Goal: Check status: Check status

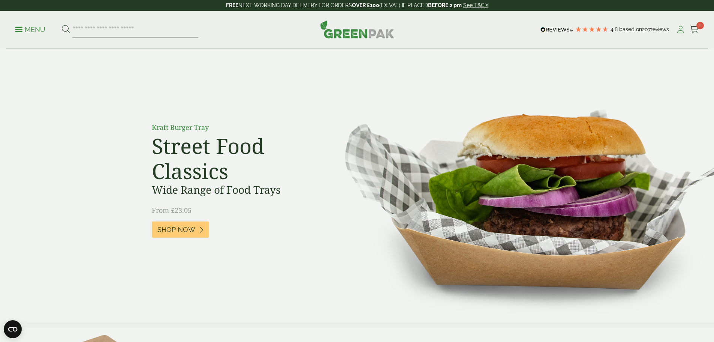
click at [679, 30] on icon at bounding box center [680, 29] width 9 height 7
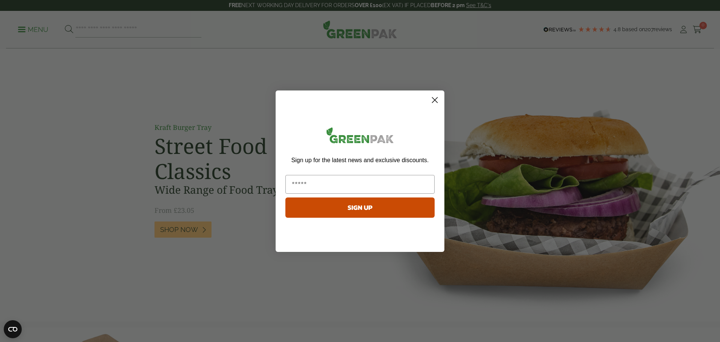
click at [436, 100] on circle "Close dialog" at bounding box center [435, 99] width 12 height 12
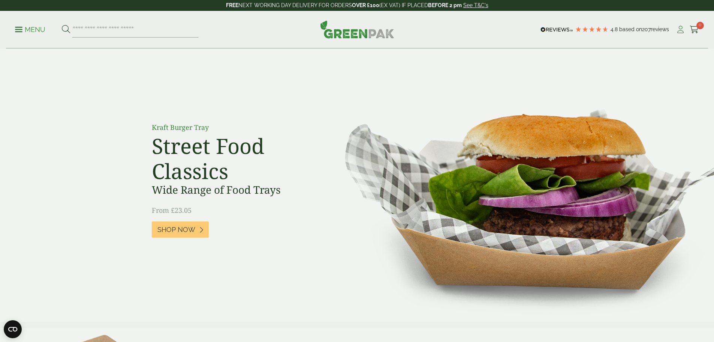
click at [680, 30] on icon at bounding box center [680, 29] width 9 height 7
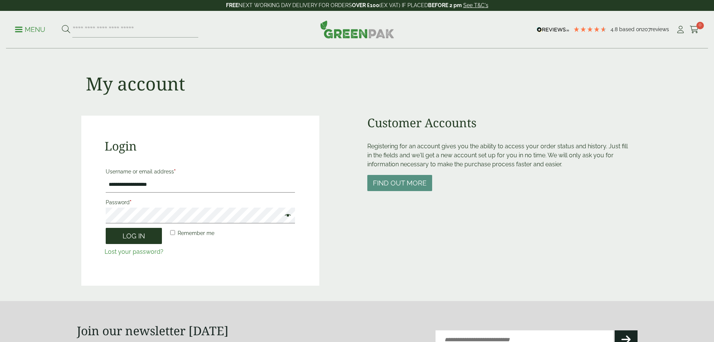
click at [132, 235] on button "Log in" at bounding box center [134, 236] width 56 height 16
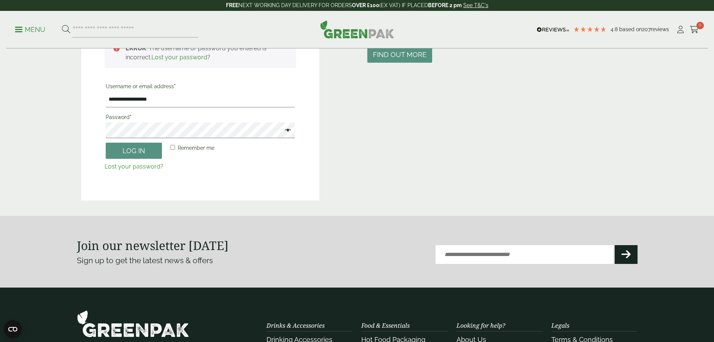
scroll to position [52, 0]
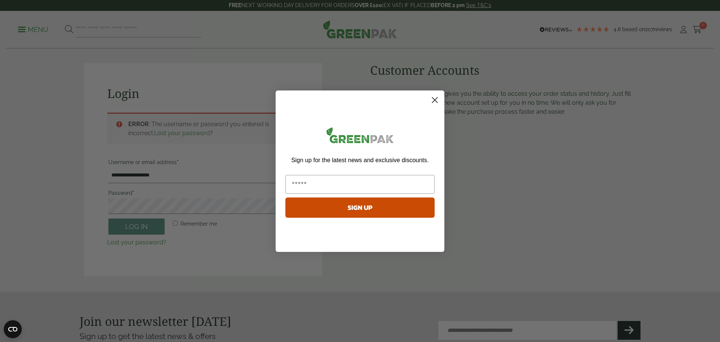
click at [436, 101] on circle "Close dialog" at bounding box center [435, 99] width 12 height 12
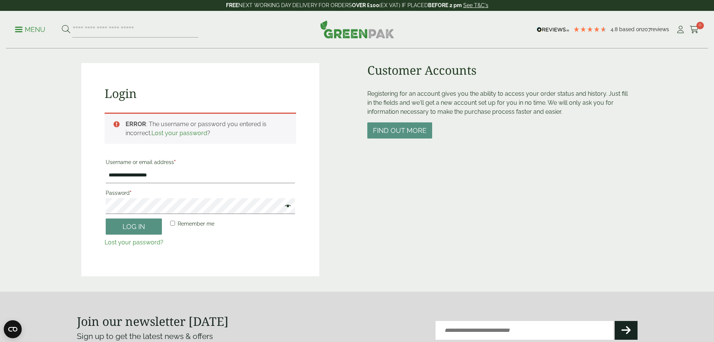
click at [286, 204] on span at bounding box center [286, 206] width 10 height 9
click at [288, 207] on span at bounding box center [286, 206] width 10 height 9
click at [125, 227] on button "Log in" at bounding box center [134, 226] width 56 height 16
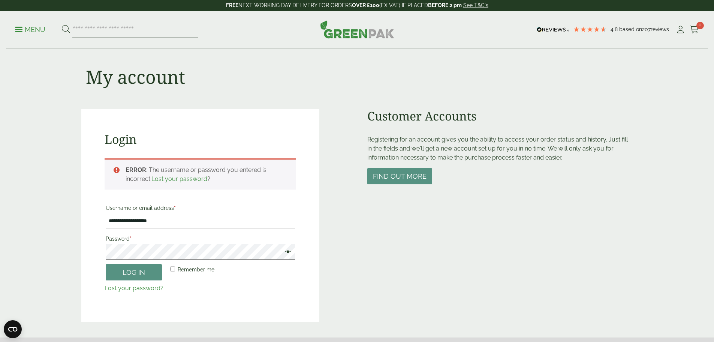
scroll to position [0, 0]
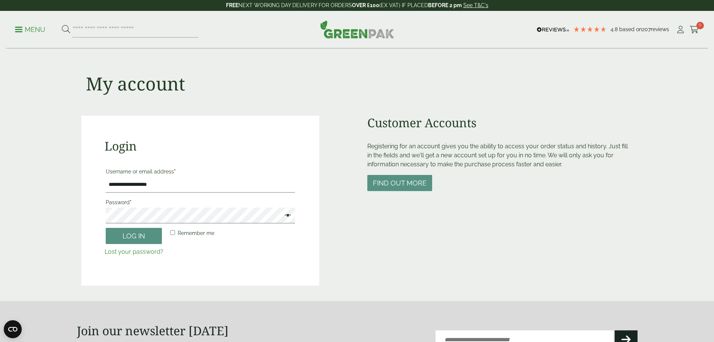
click at [287, 214] on span at bounding box center [286, 215] width 10 height 9
click at [106, 228] on button "Log in" at bounding box center [134, 236] width 56 height 16
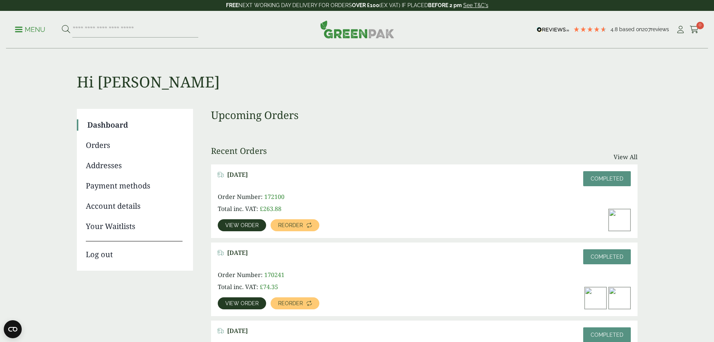
click at [259, 222] on span "View order" at bounding box center [241, 224] width 33 height 5
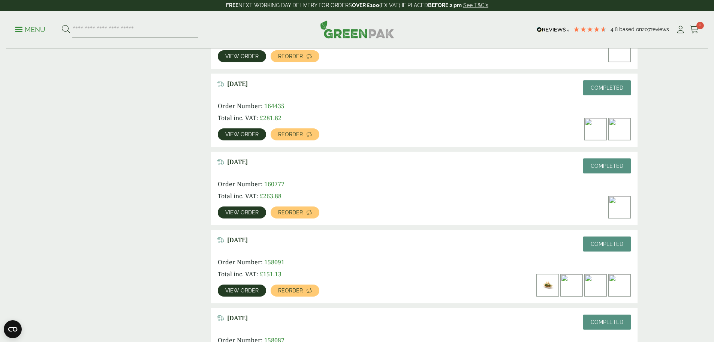
scroll to position [375, 0]
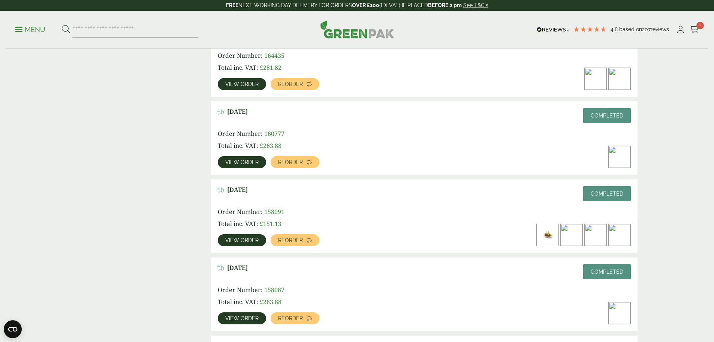
click at [259, 237] on span "View order" at bounding box center [241, 239] width 33 height 5
